Goal: Task Accomplishment & Management: Manage account settings

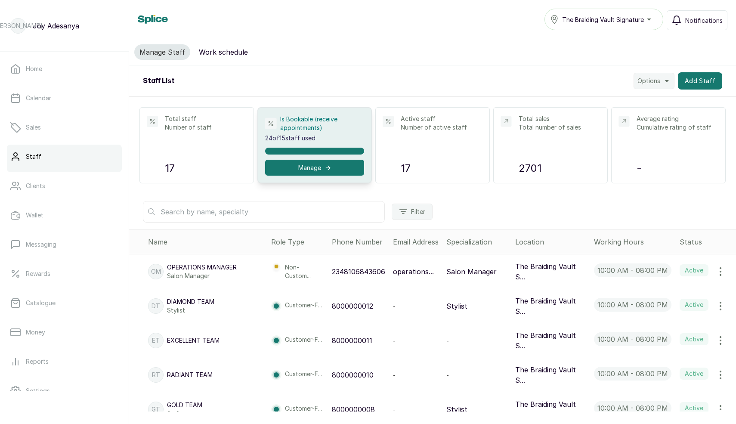
scroll to position [369, 0]
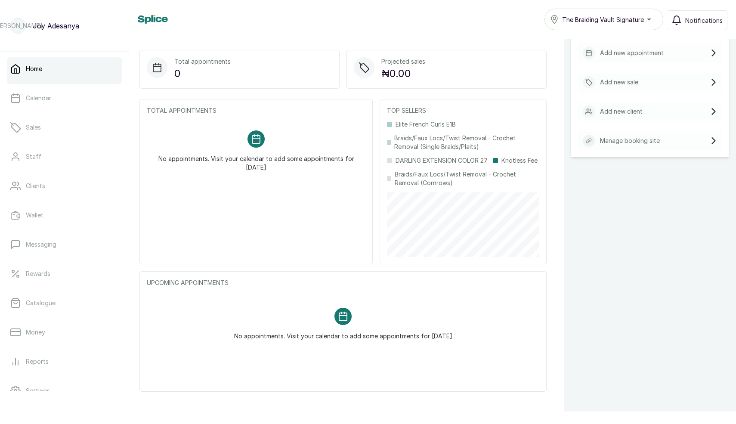
scroll to position [199, 0]
